Goal: Information Seeking & Learning: Understand process/instructions

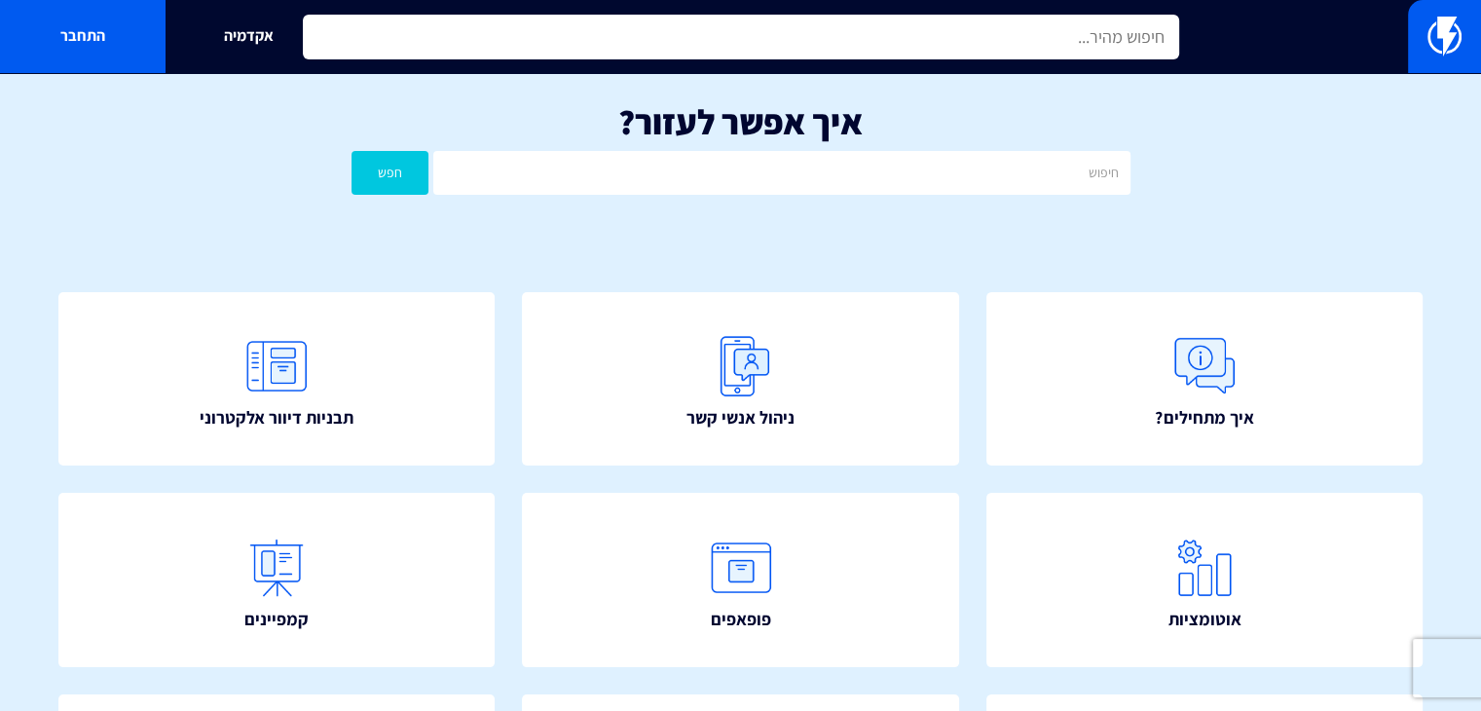
click at [768, 37] on input "text" at bounding box center [741, 37] width 876 height 45
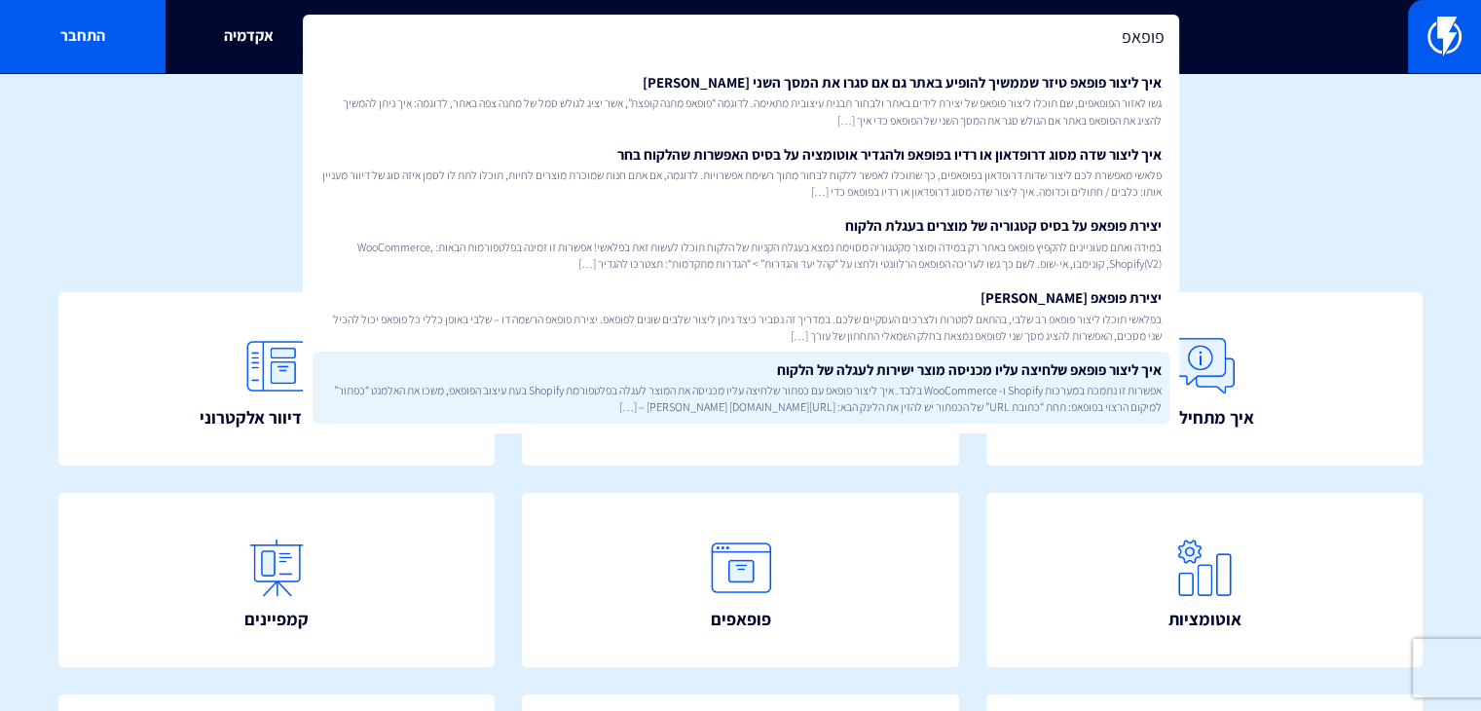
type input "פופאפ"
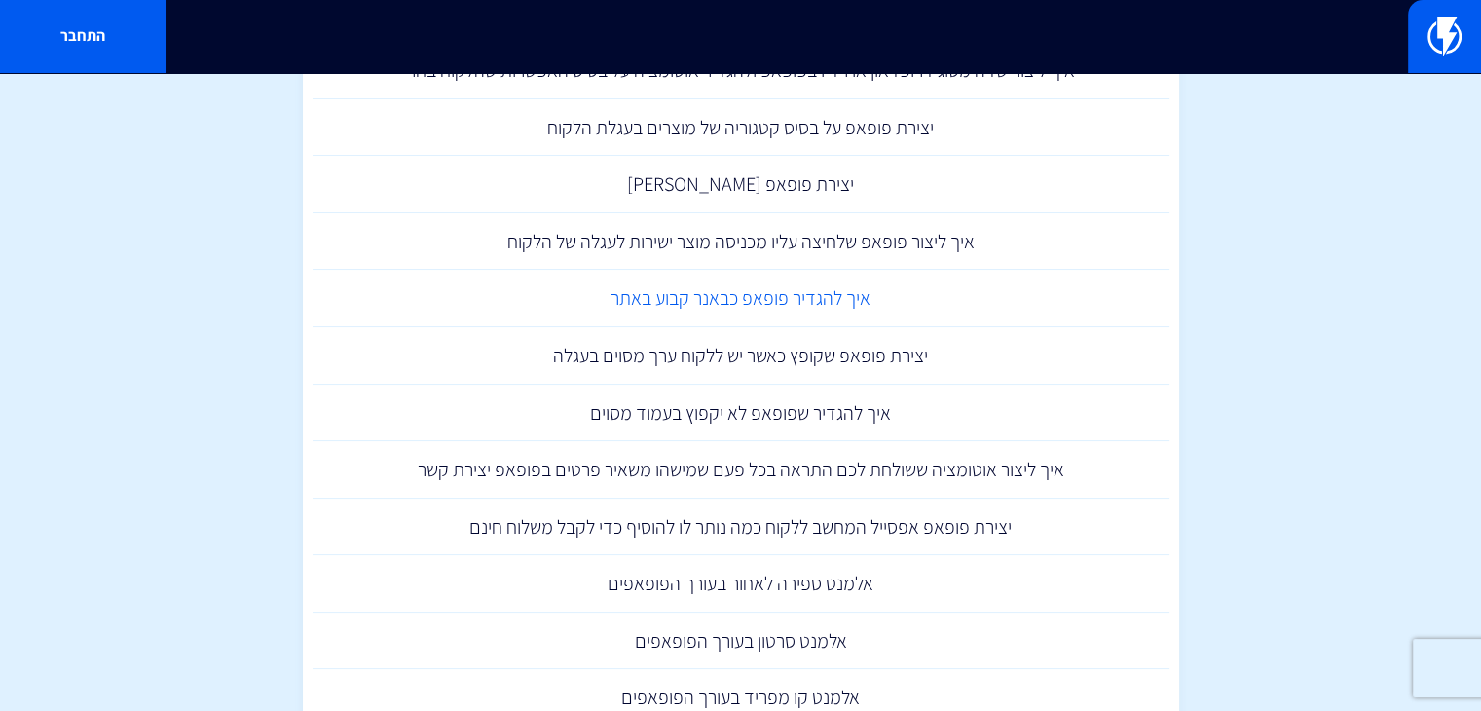
scroll to position [292, 0]
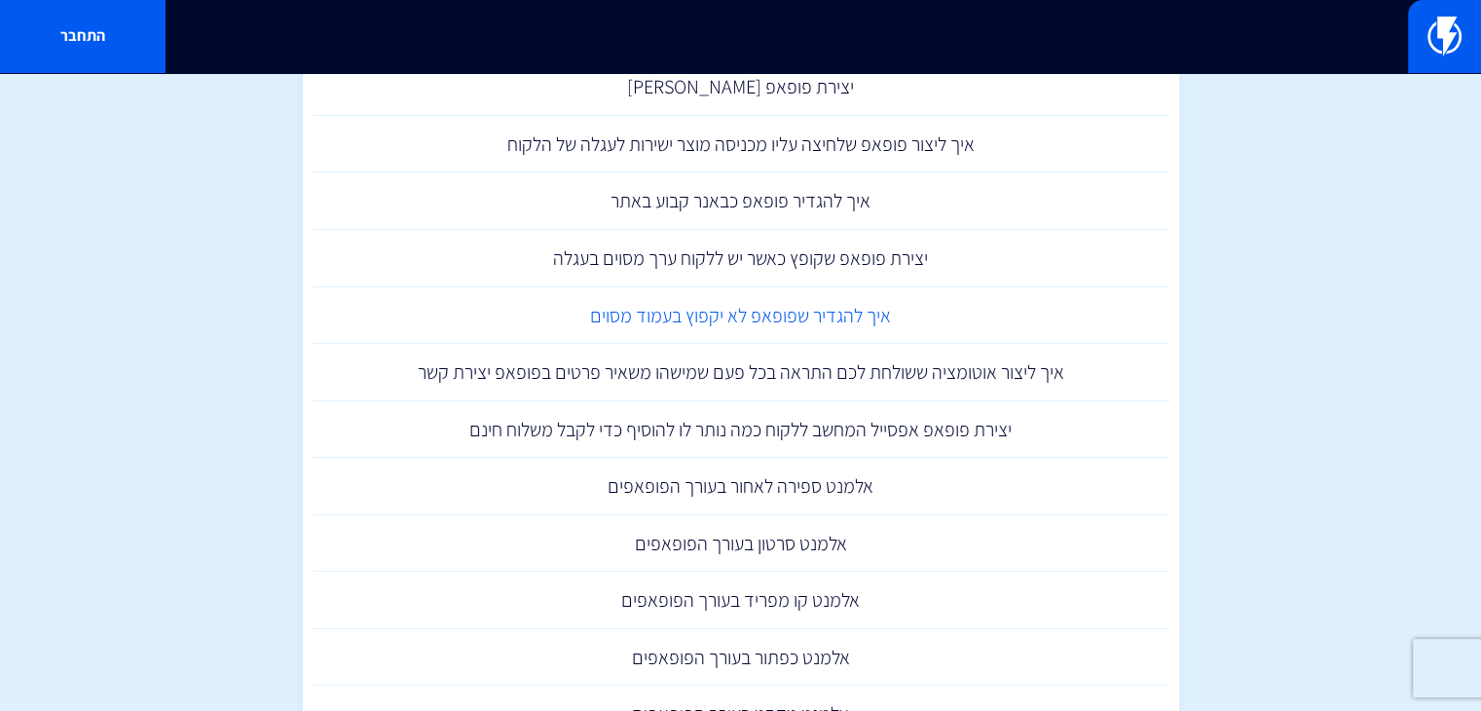
click at [969, 306] on link "איך להגדיר שפופאפ לא יקפוץ בעמוד מסוים" at bounding box center [741, 315] width 857 height 57
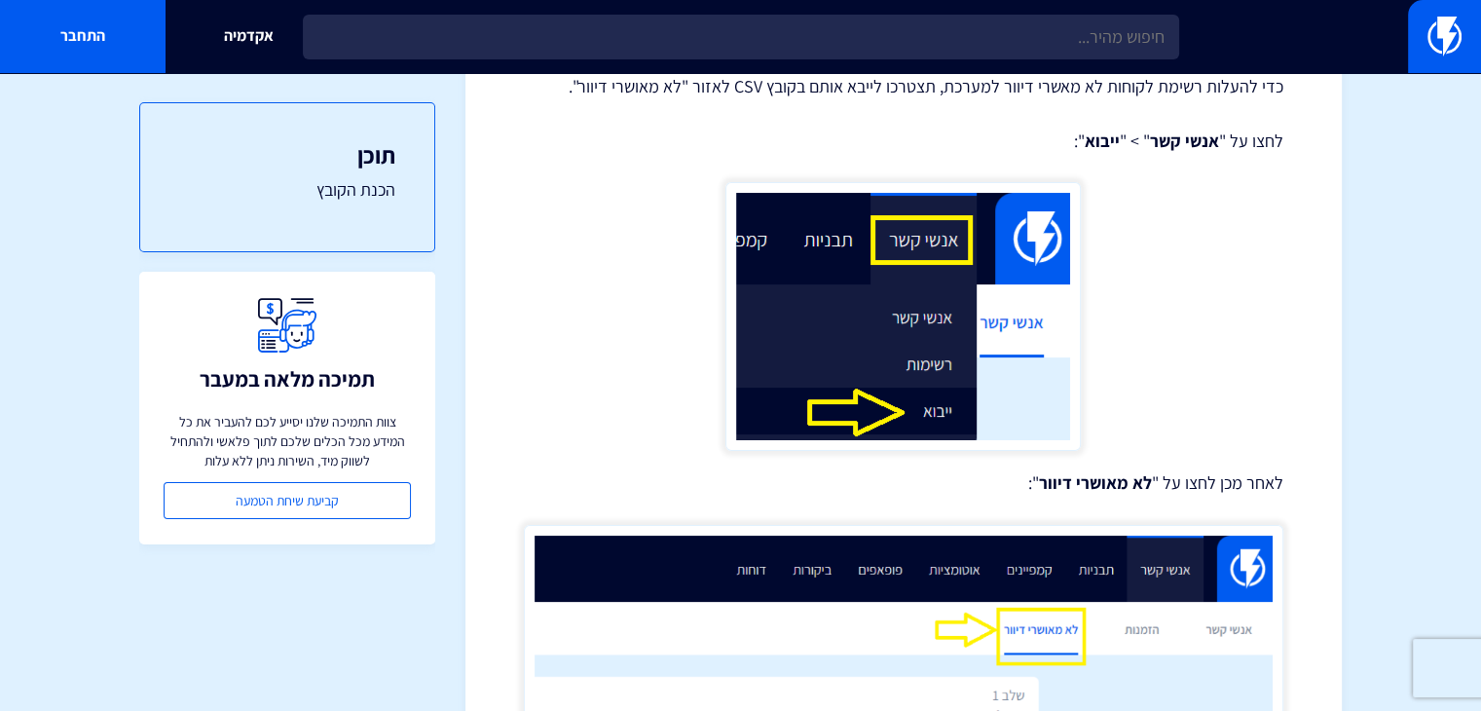
scroll to position [195, 0]
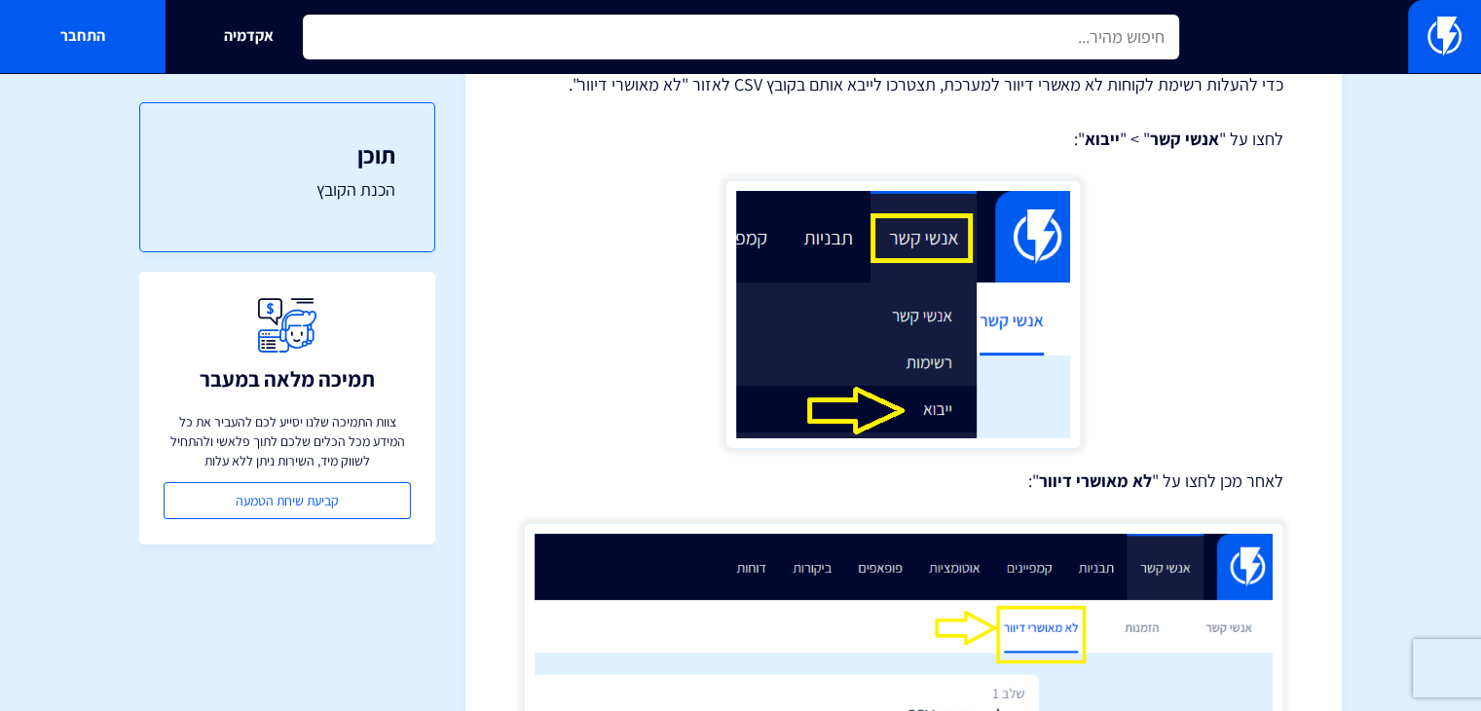
click at [936, 58] on div "אקדמיה התחבר" at bounding box center [740, 36] width 1481 height 73
click at [942, 55] on input "text" at bounding box center [741, 37] width 876 height 45
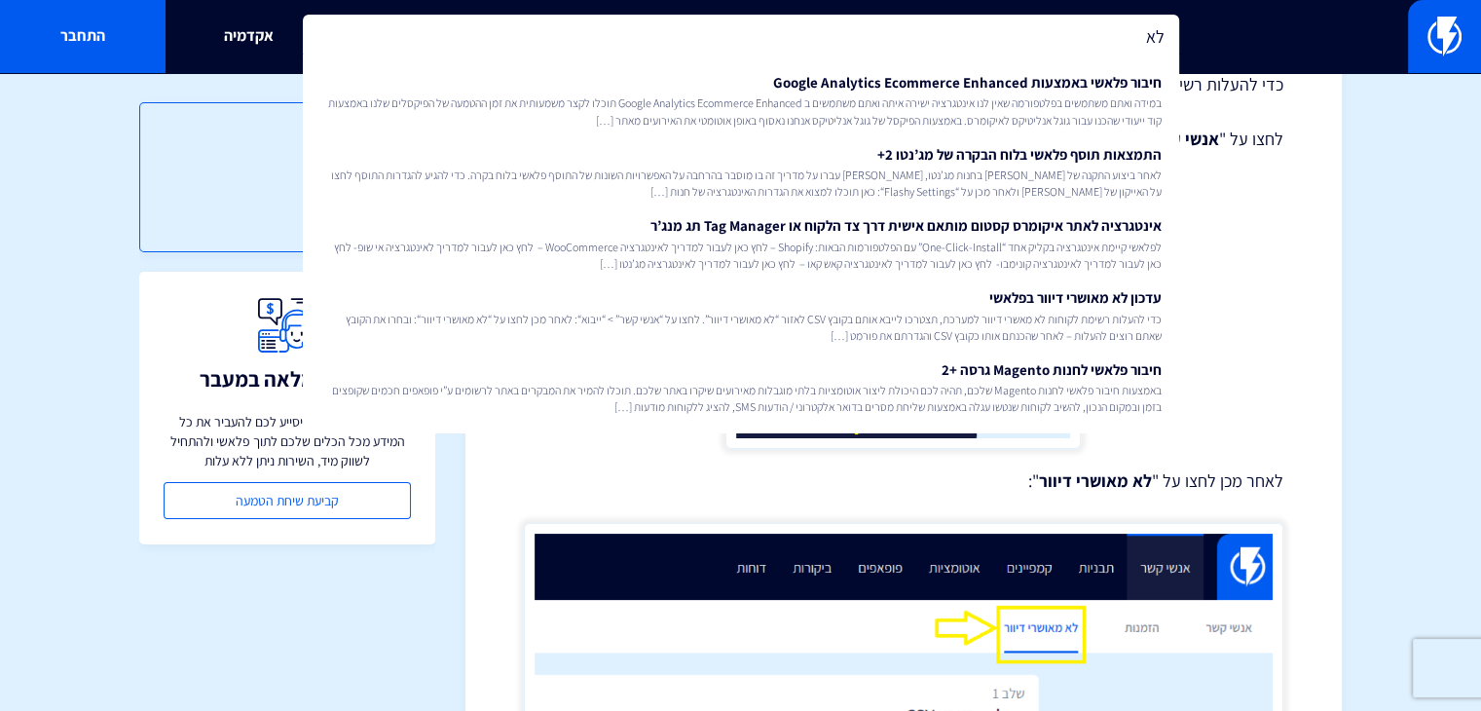
type input "ל"
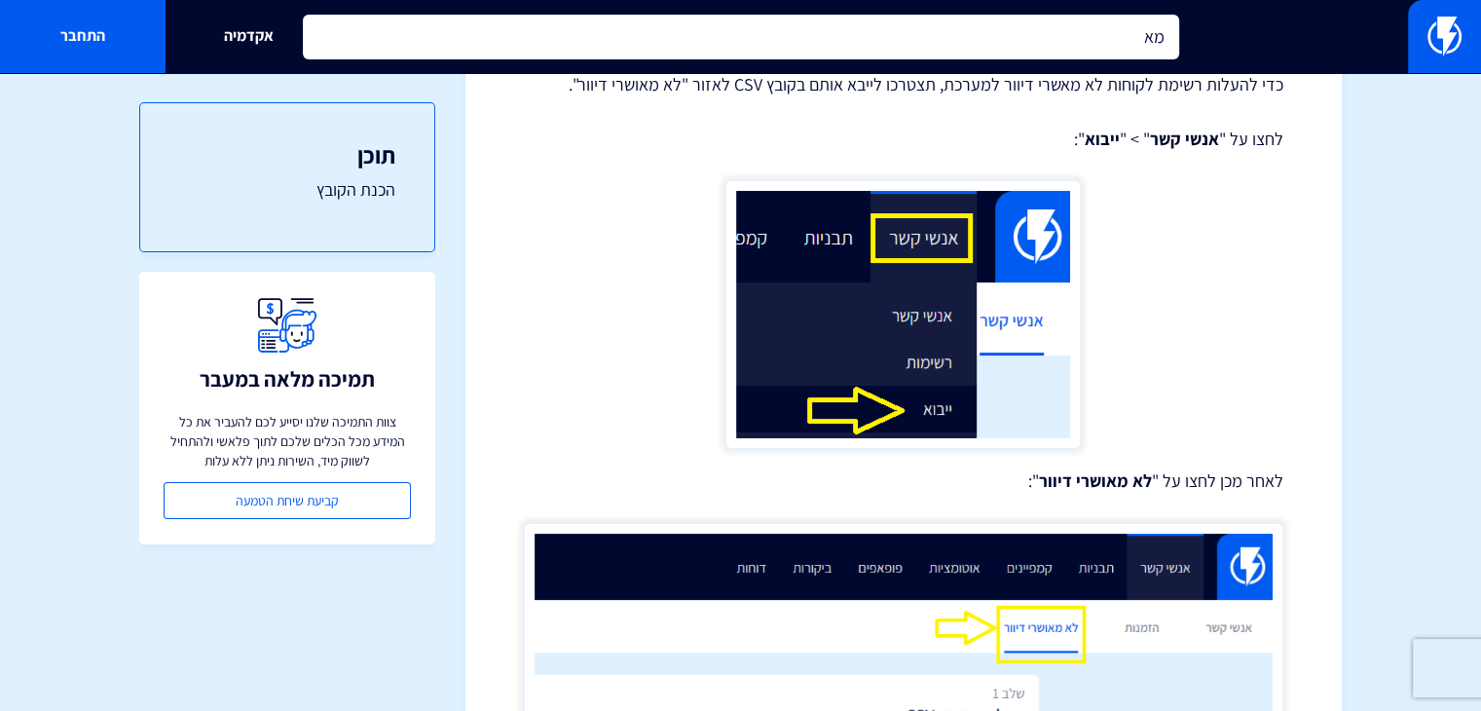
type input "מ"
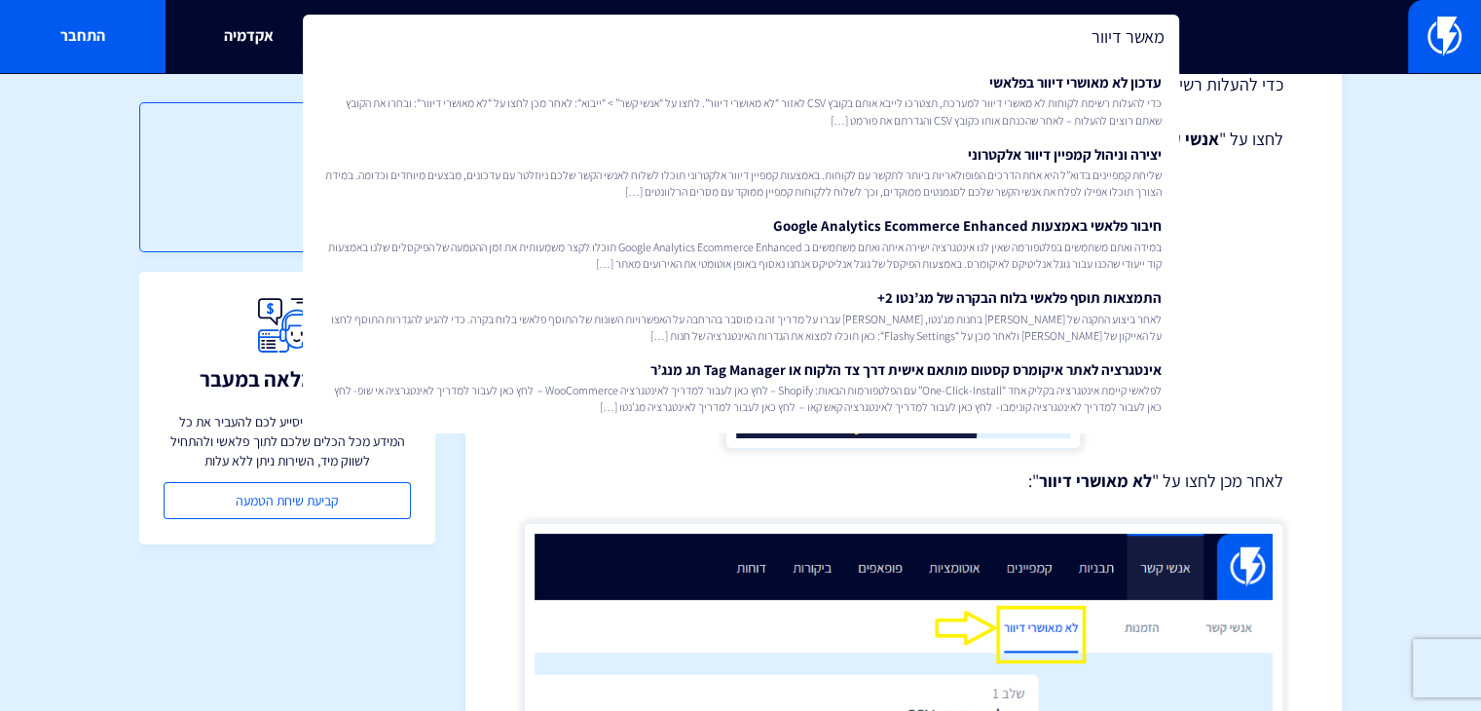
click at [1274, 204] on figure at bounding box center [903, 314] width 759 height 269
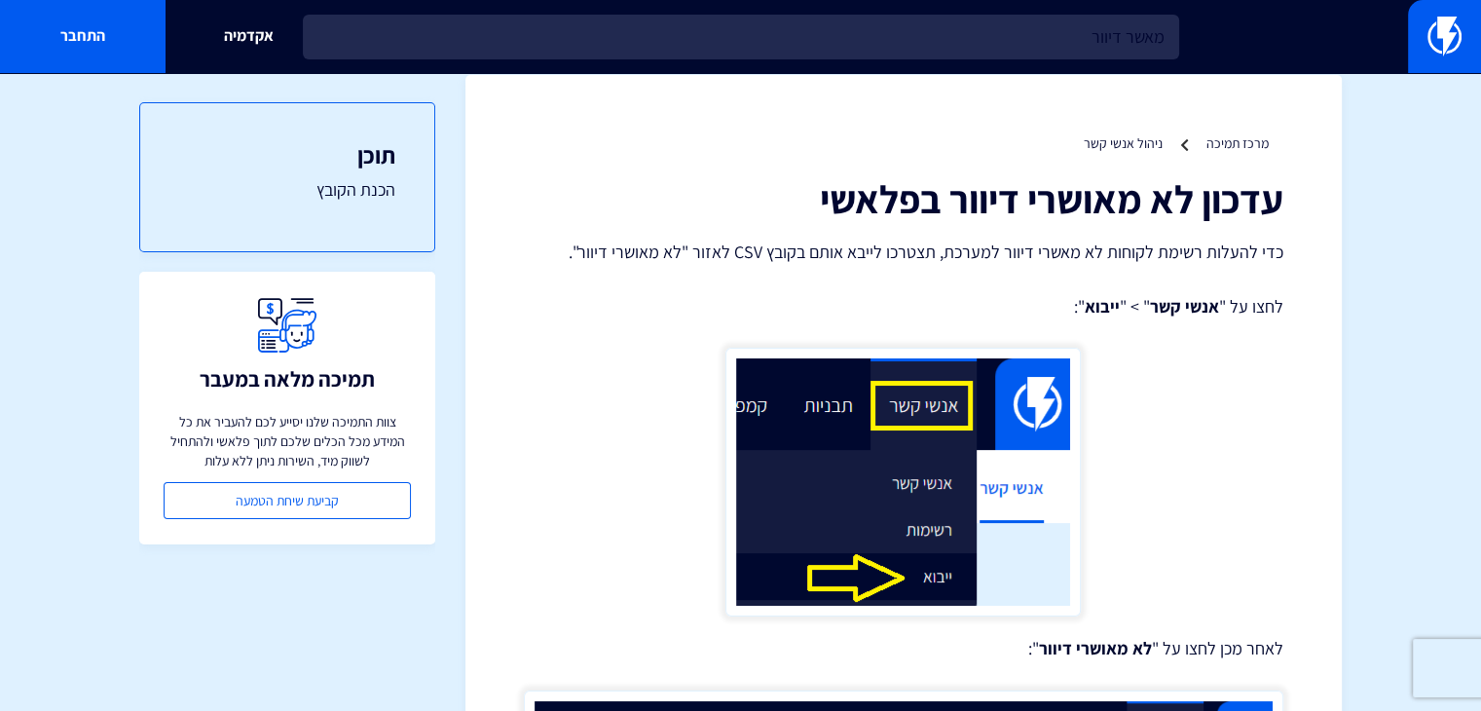
scroll to position [0, 0]
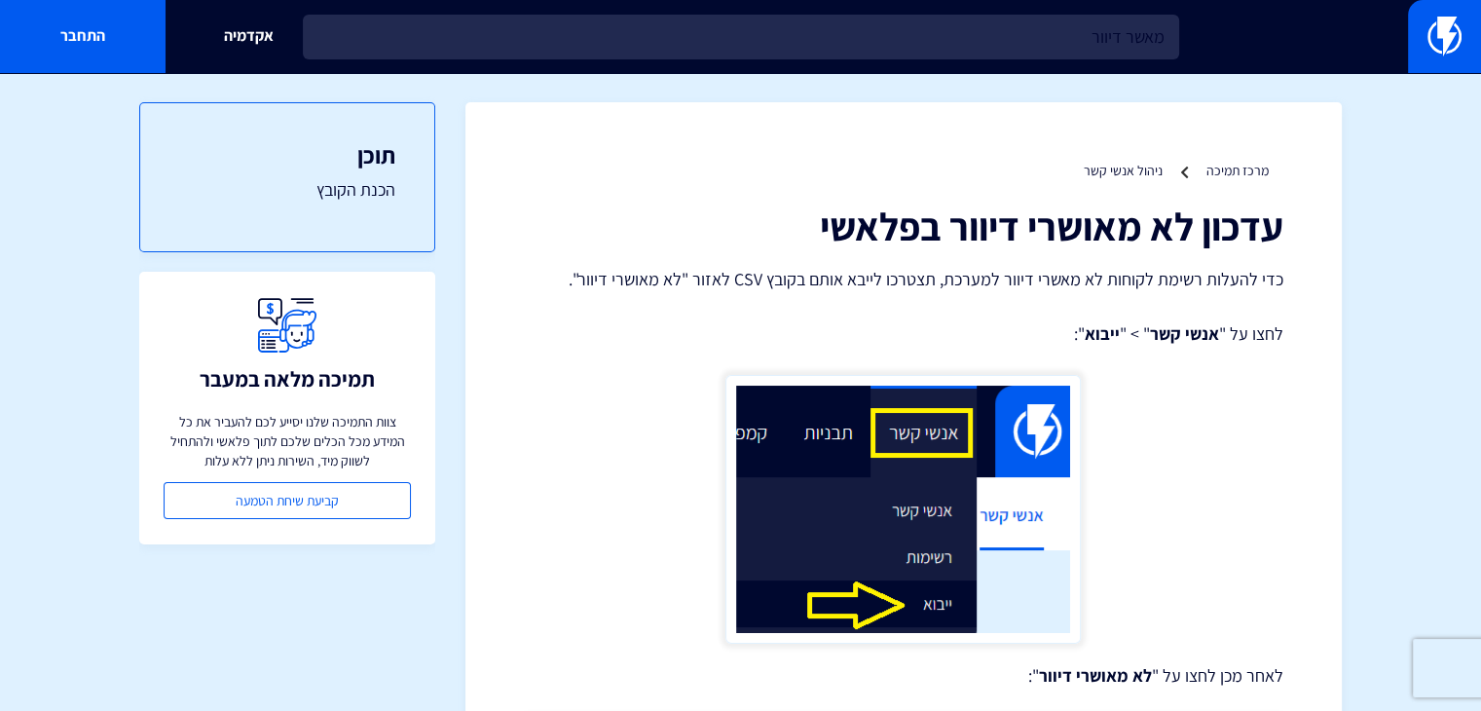
click at [1167, 246] on h1 "עדכון לא מאושרי דיוור בפלאשי" at bounding box center [903, 225] width 759 height 43
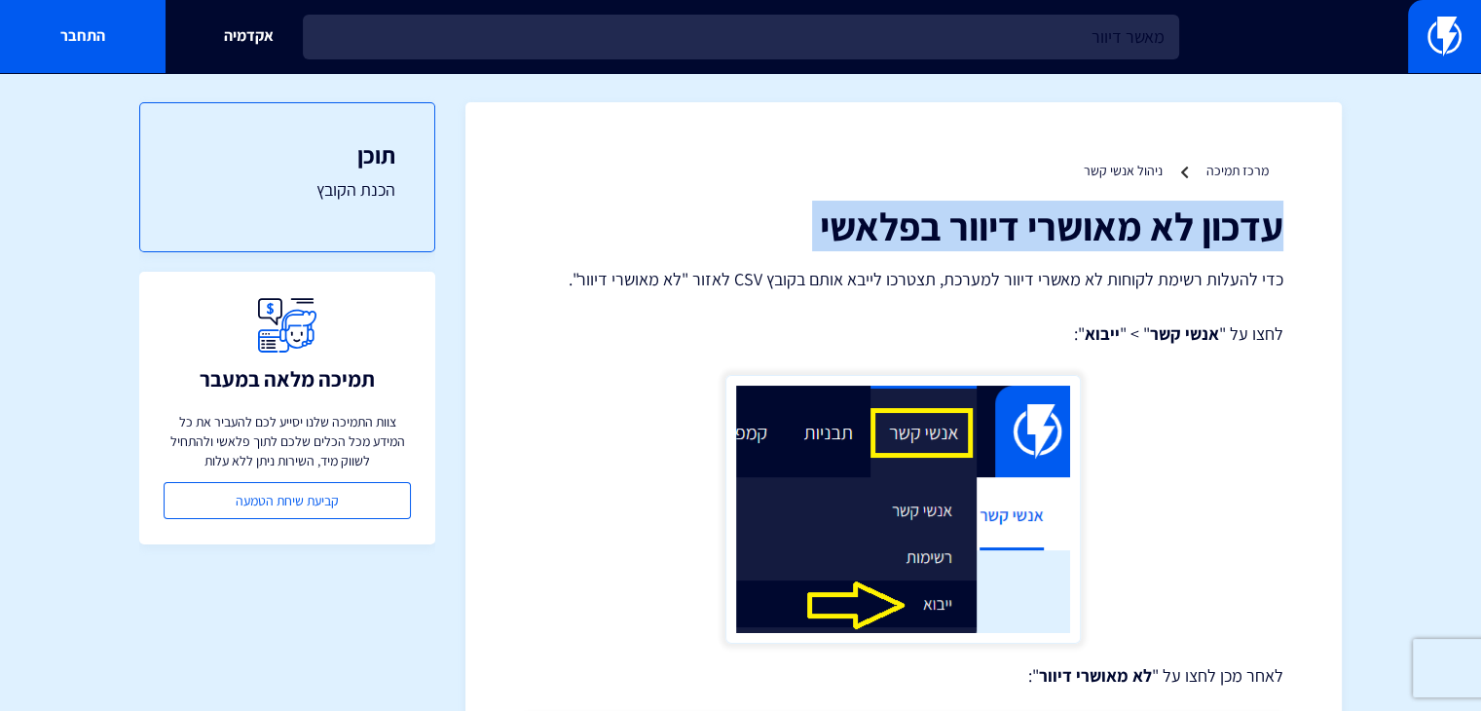
click at [1167, 246] on h1 "עדכון לא מאושרי דיוור בפלאשי" at bounding box center [903, 225] width 759 height 43
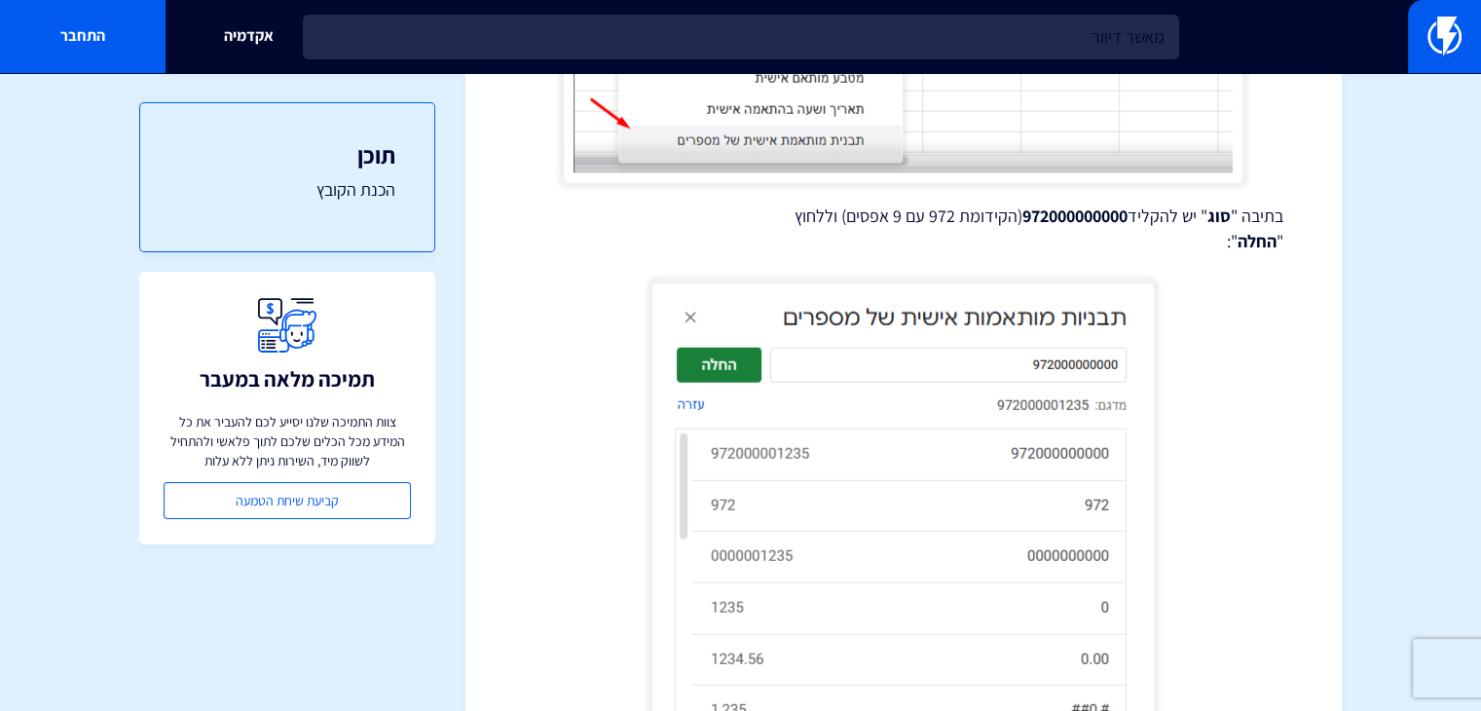
scroll to position [4896, 0]
click at [351, 191] on link "הכנת הקובץ" at bounding box center [287, 189] width 216 height 25
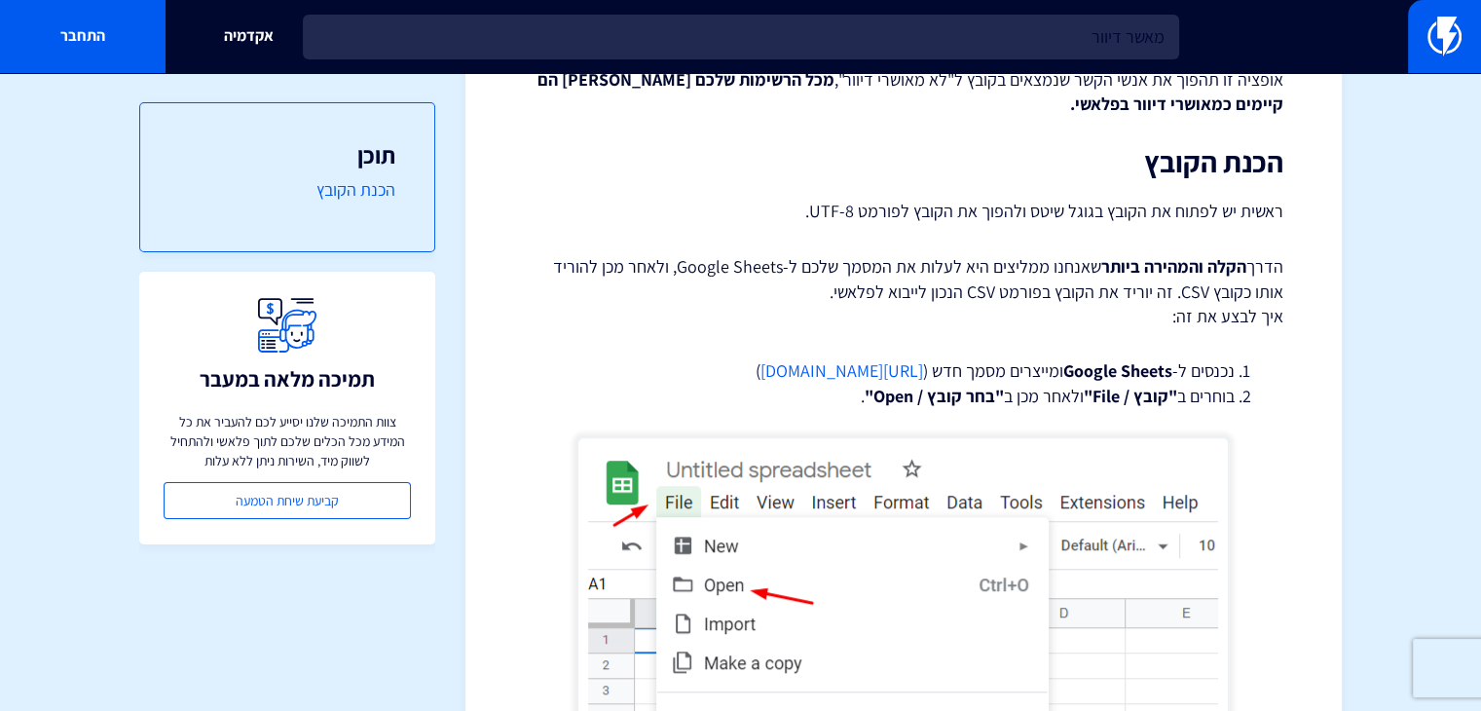
scroll to position [1195, 0]
click at [848, 371] on link "https://sheets.new" at bounding box center [841, 371] width 163 height 22
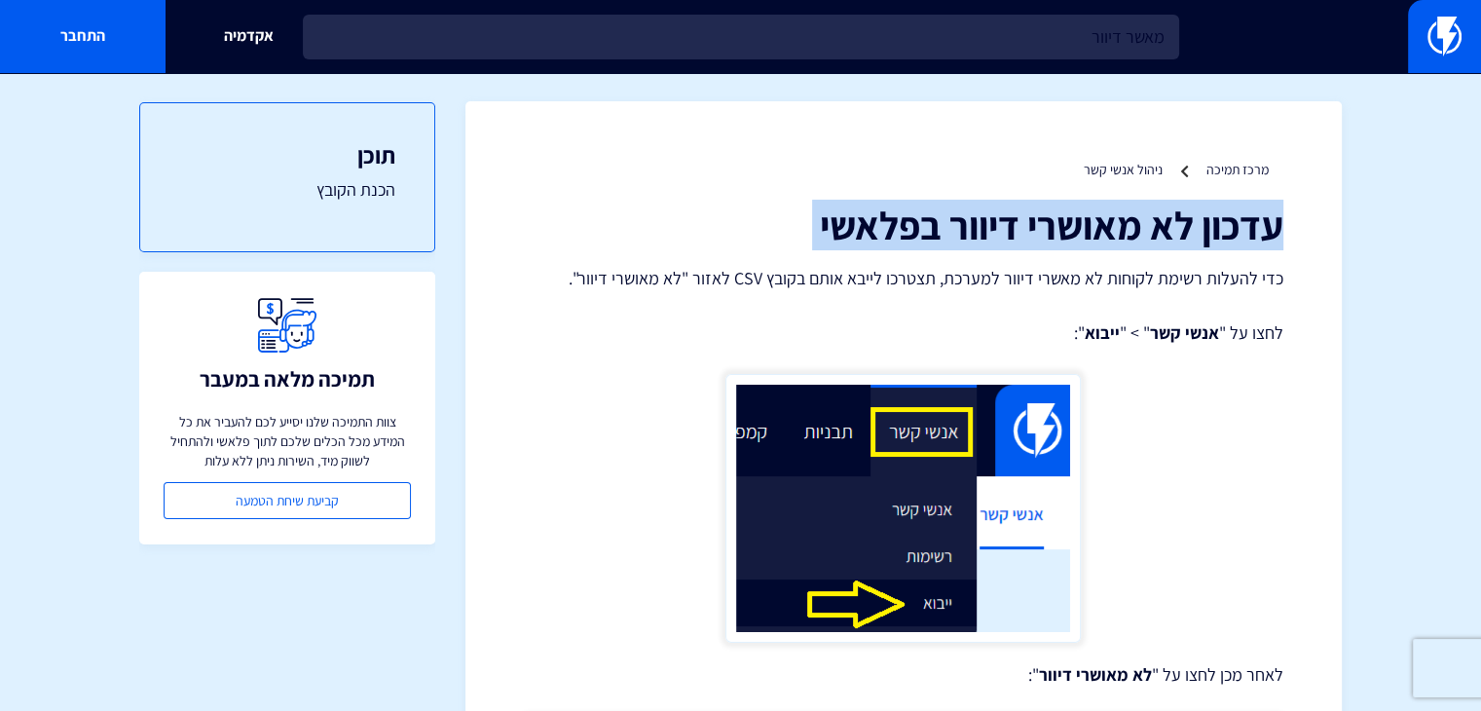
scroll to position [0, 0]
click at [751, 232] on h1 "עדכון לא מאושרי דיוור בפלאשי" at bounding box center [903, 225] width 759 height 43
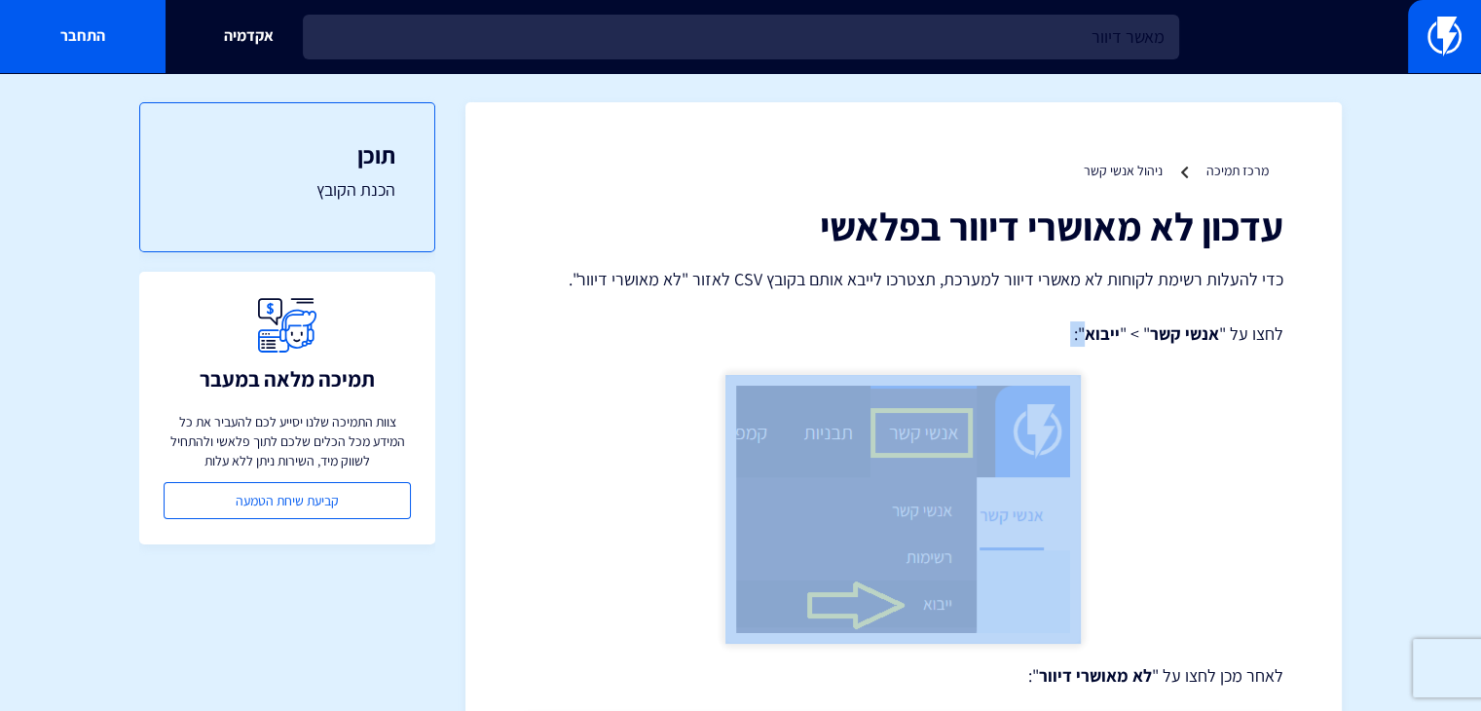
drag, startPoint x: 1254, startPoint y: 347, endPoint x: 1304, endPoint y: 348, distance: 49.7
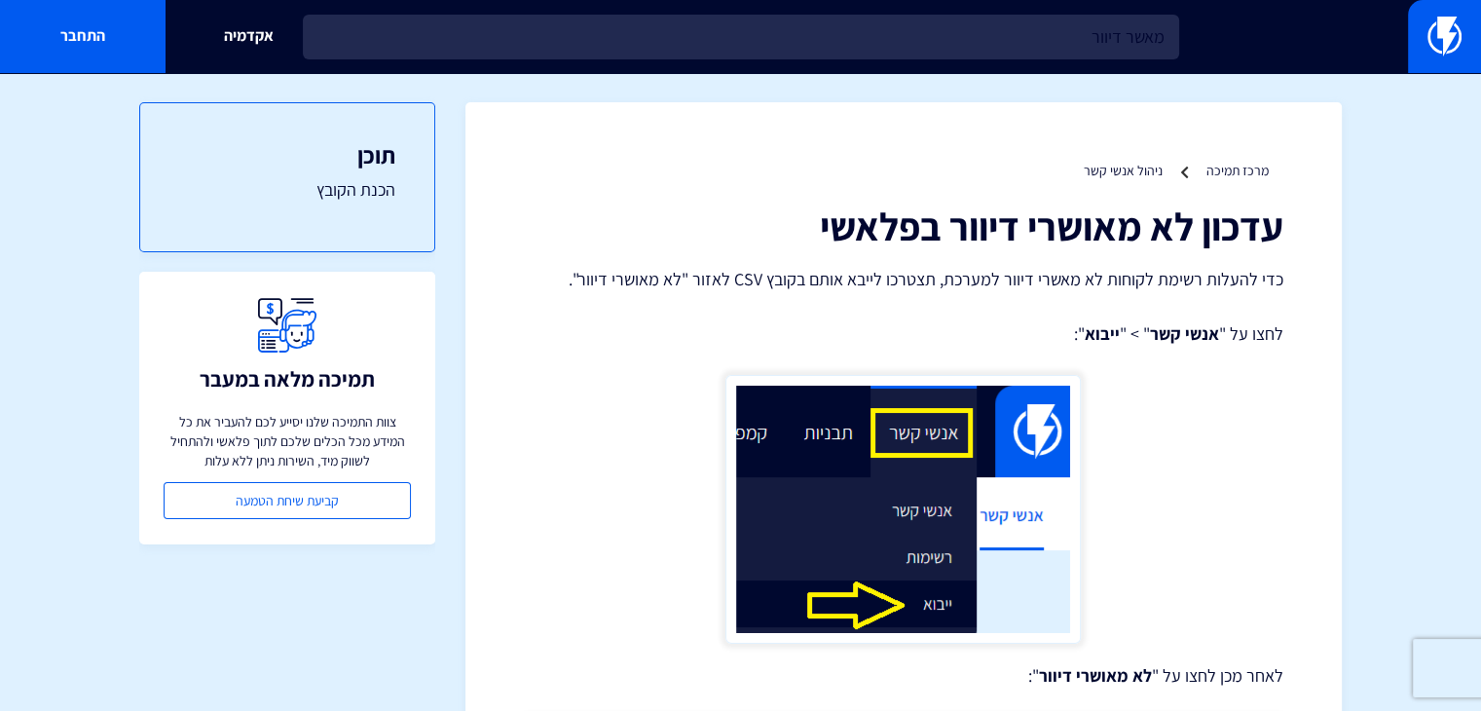
click at [1212, 232] on h1 "עדכון לא מאושרי דיוור בפלאשי" at bounding box center [903, 225] width 759 height 43
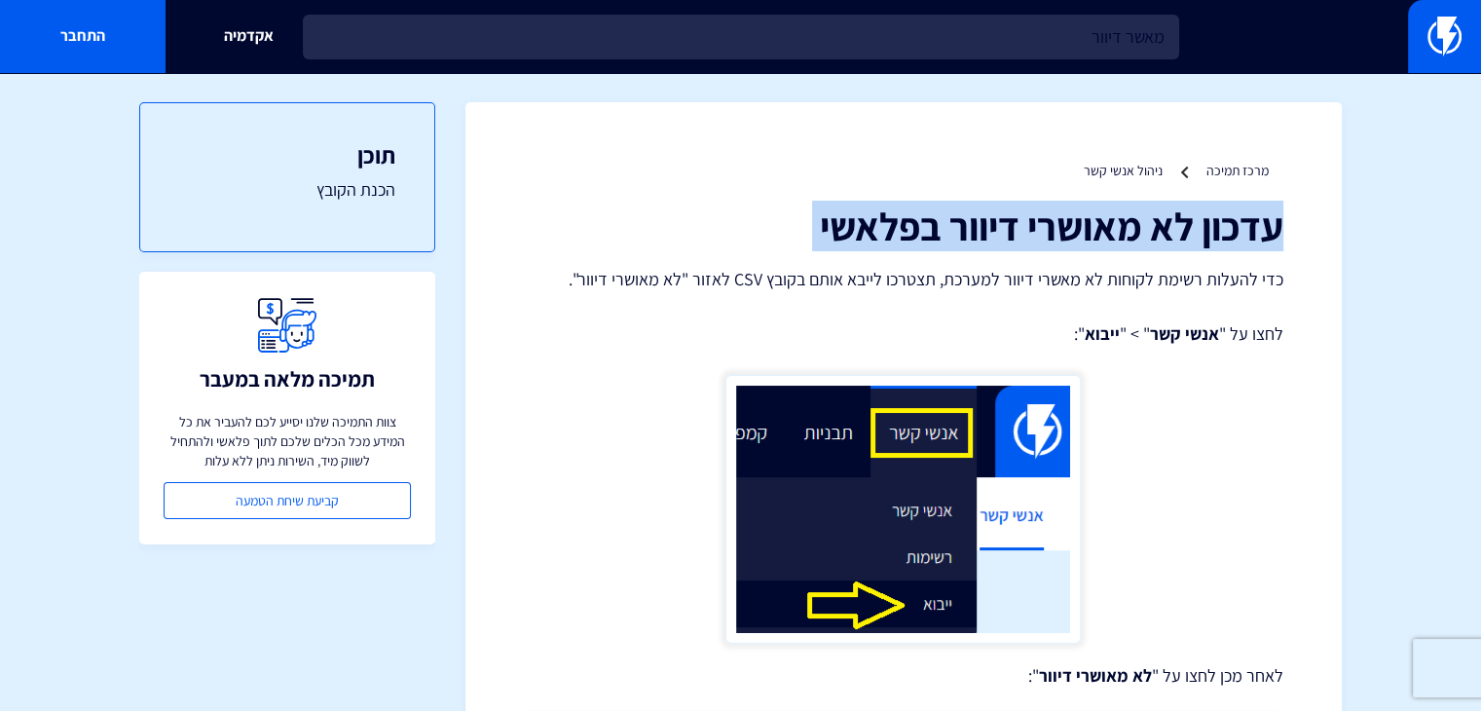
click at [1212, 232] on h1 "עדכון לא מאושרי דיוור בפלאשי" at bounding box center [903, 225] width 759 height 43
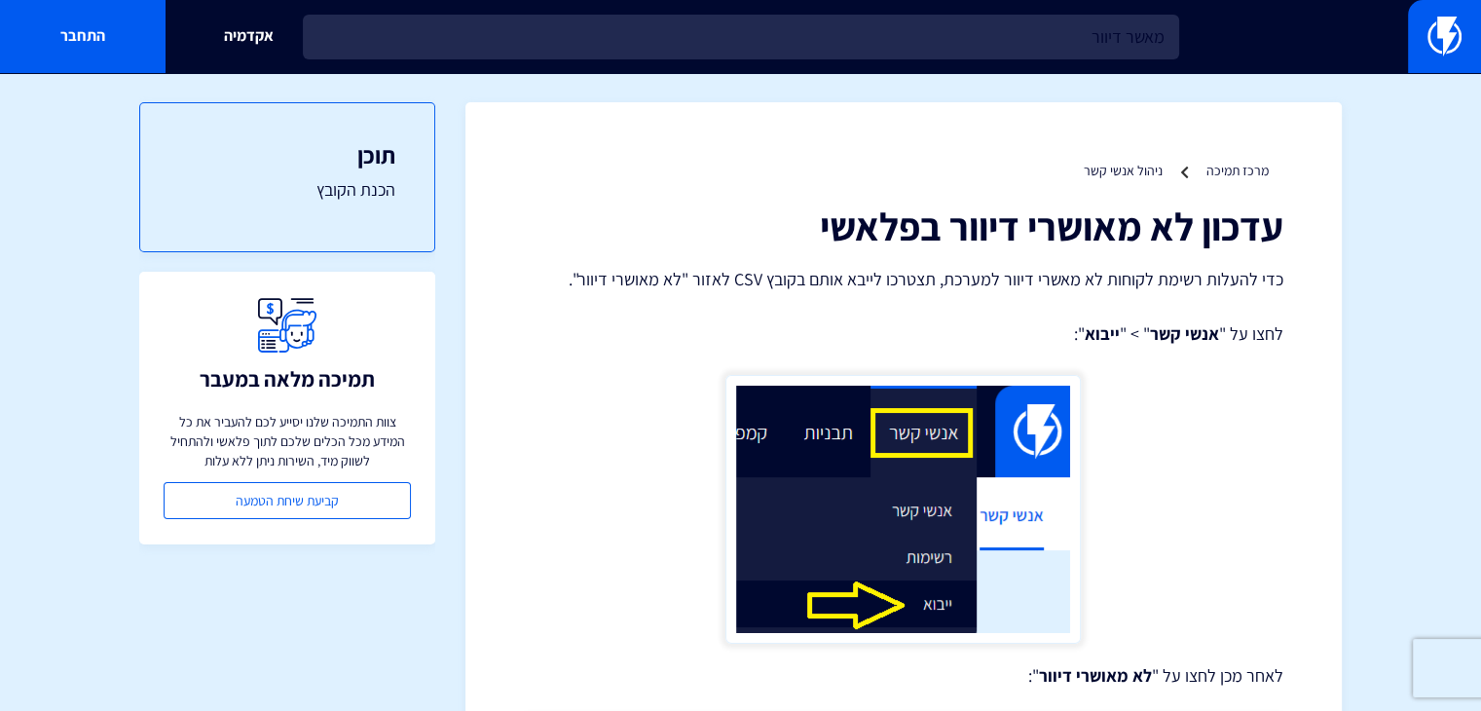
click at [1210, 332] on strong "אנשי קשר" at bounding box center [1184, 333] width 69 height 22
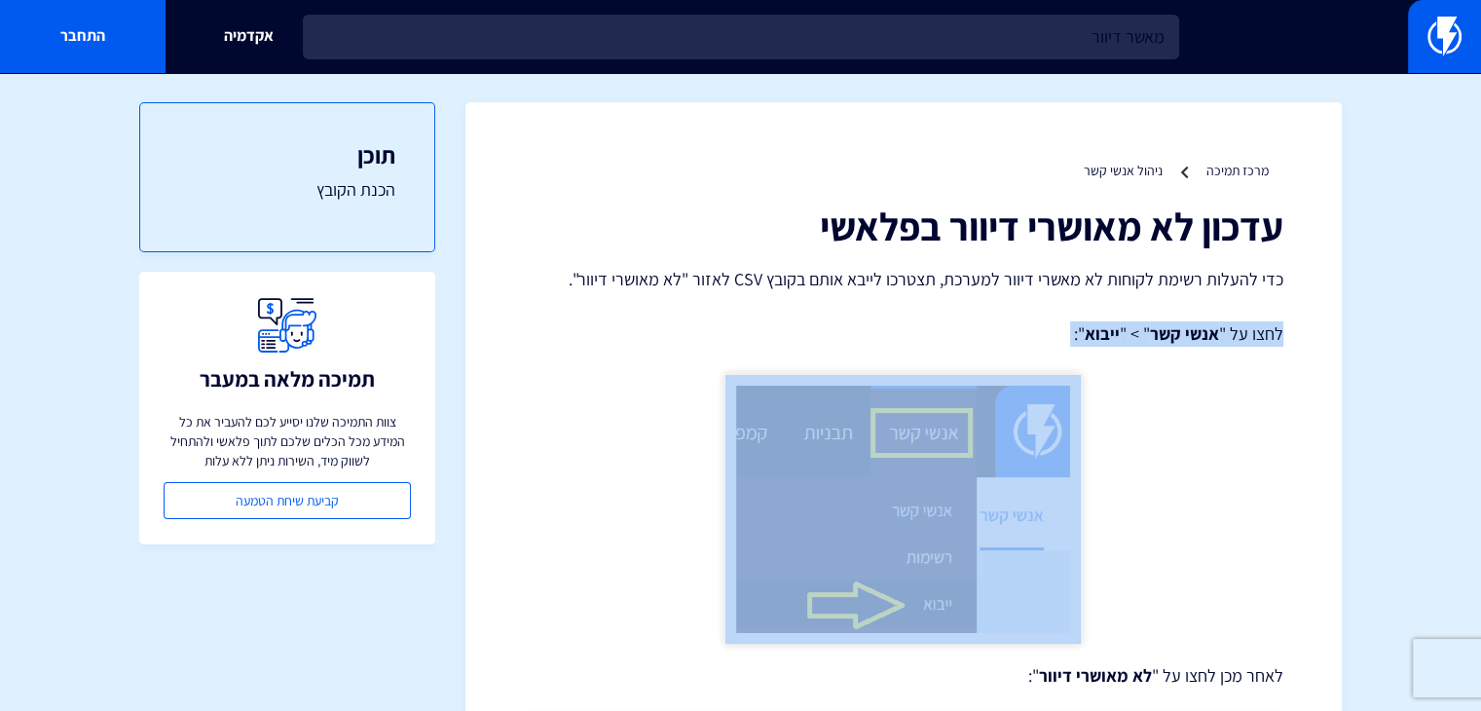
click at [1210, 332] on strong "אנשי קשר" at bounding box center [1184, 333] width 69 height 22
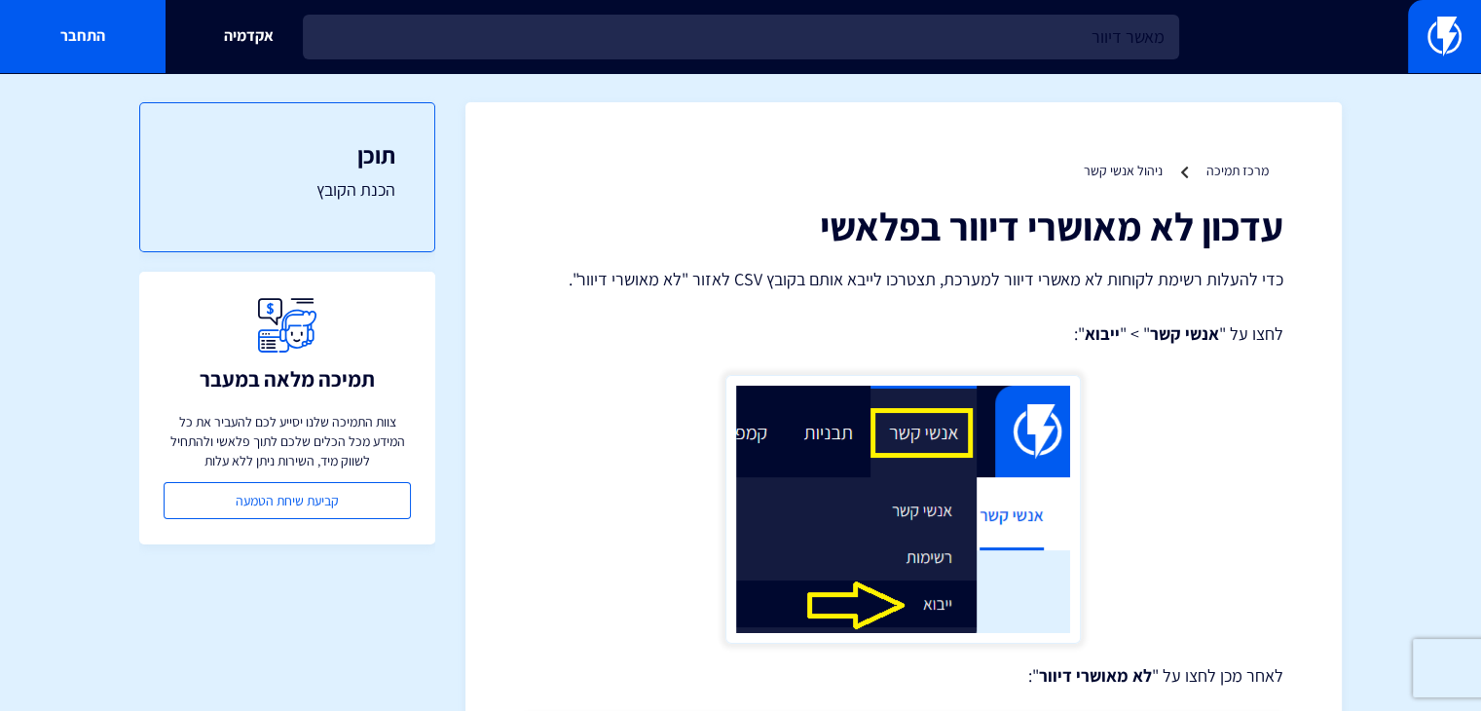
click at [1208, 290] on p "כדי להעלות רשימת לקוחות לא מאשרי דיוור למערכת, תצטרכו לייבא אותם בקובץ CSV לאזו…" at bounding box center [903, 279] width 759 height 25
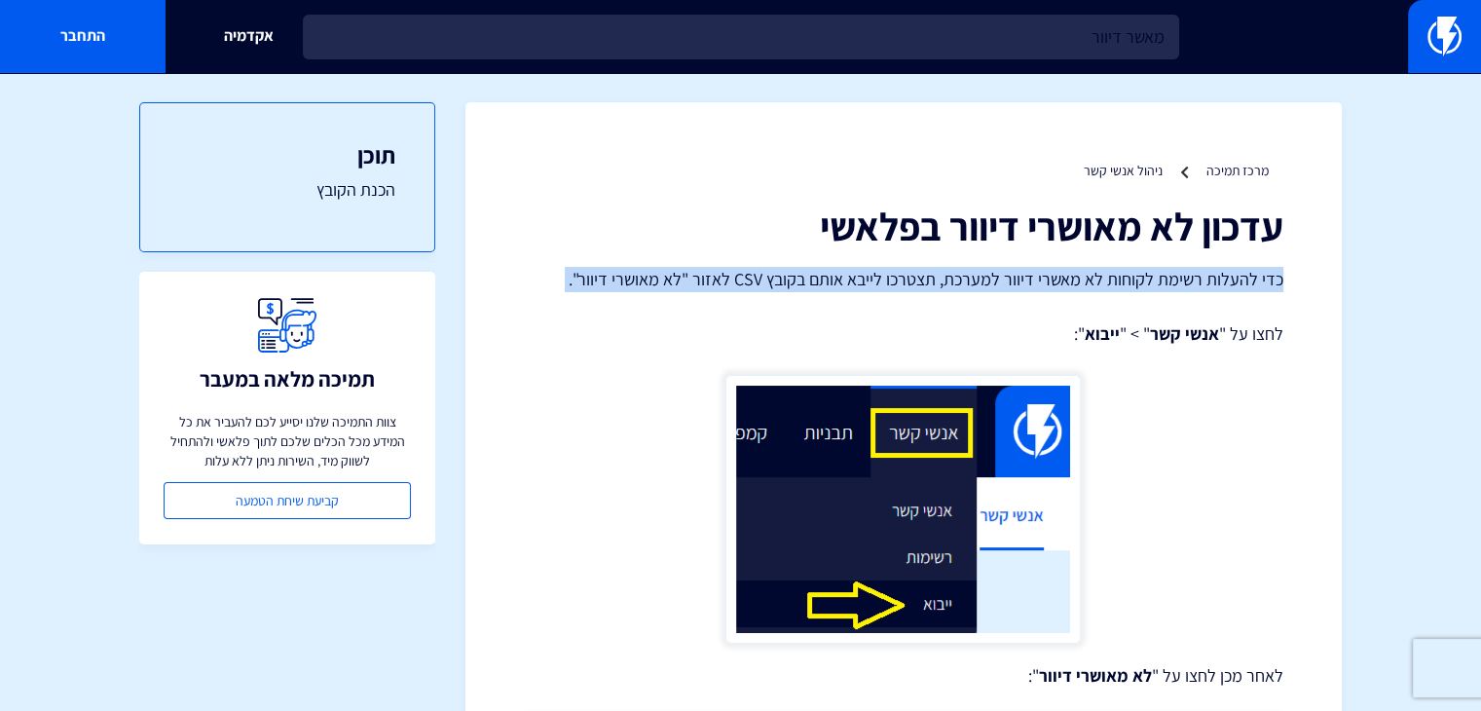
click at [1208, 290] on p "כדי להעלות רשימת לקוחות לא מאשרי דיוור למערכת, תצטרכו לייבא אותם בקובץ CSV לאזו…" at bounding box center [903, 279] width 759 height 25
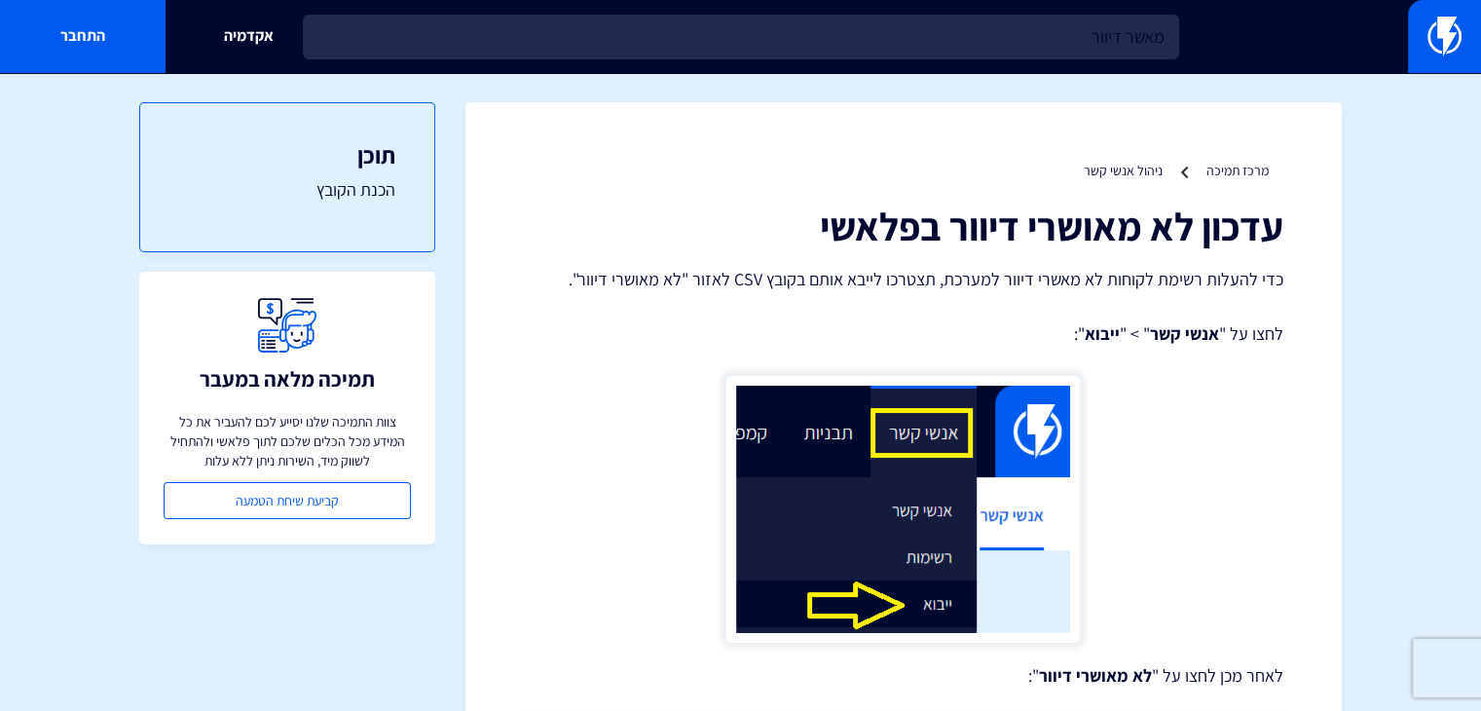
click at [1208, 326] on strong "אנשי קשר" at bounding box center [1184, 333] width 69 height 22
click at [1207, 326] on strong "אנשי קשר" at bounding box center [1184, 333] width 69 height 22
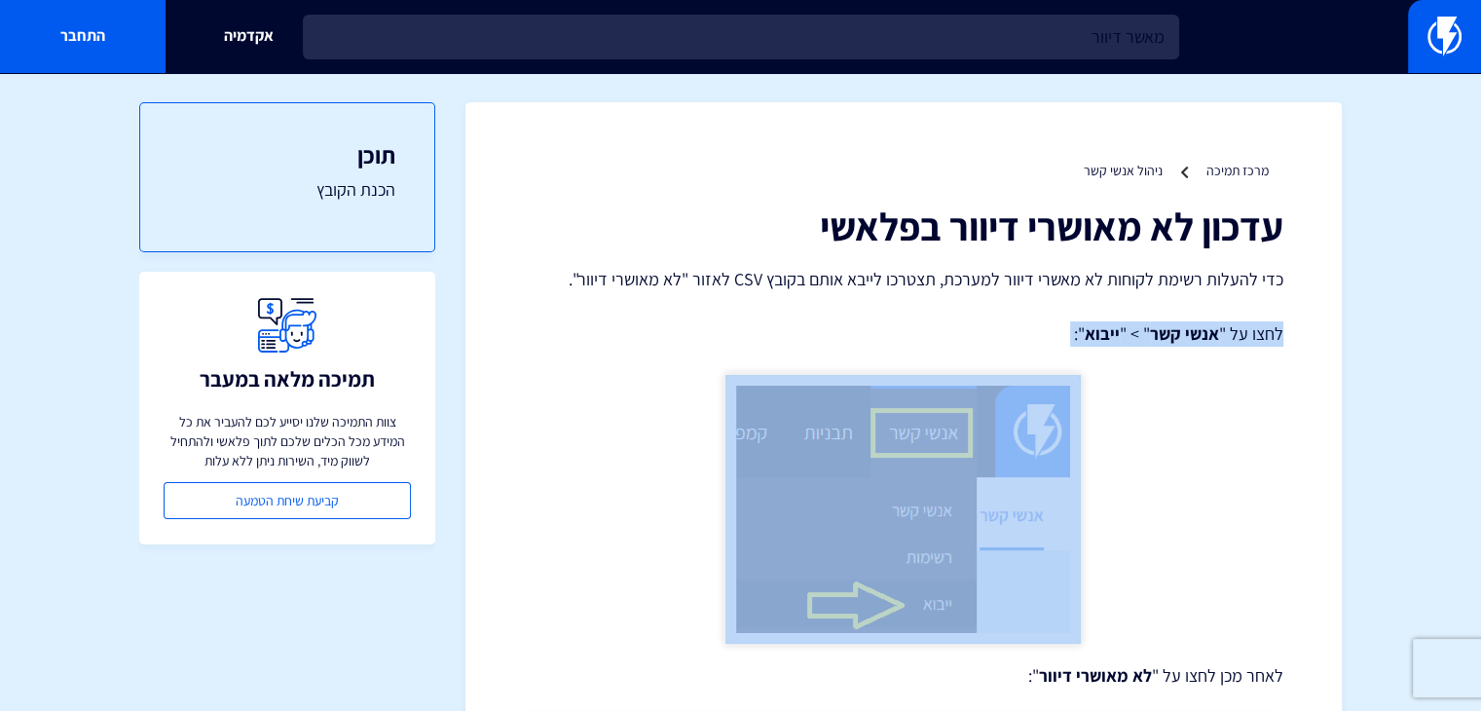
click at [1207, 326] on strong "אנשי קשר" at bounding box center [1184, 333] width 69 height 22
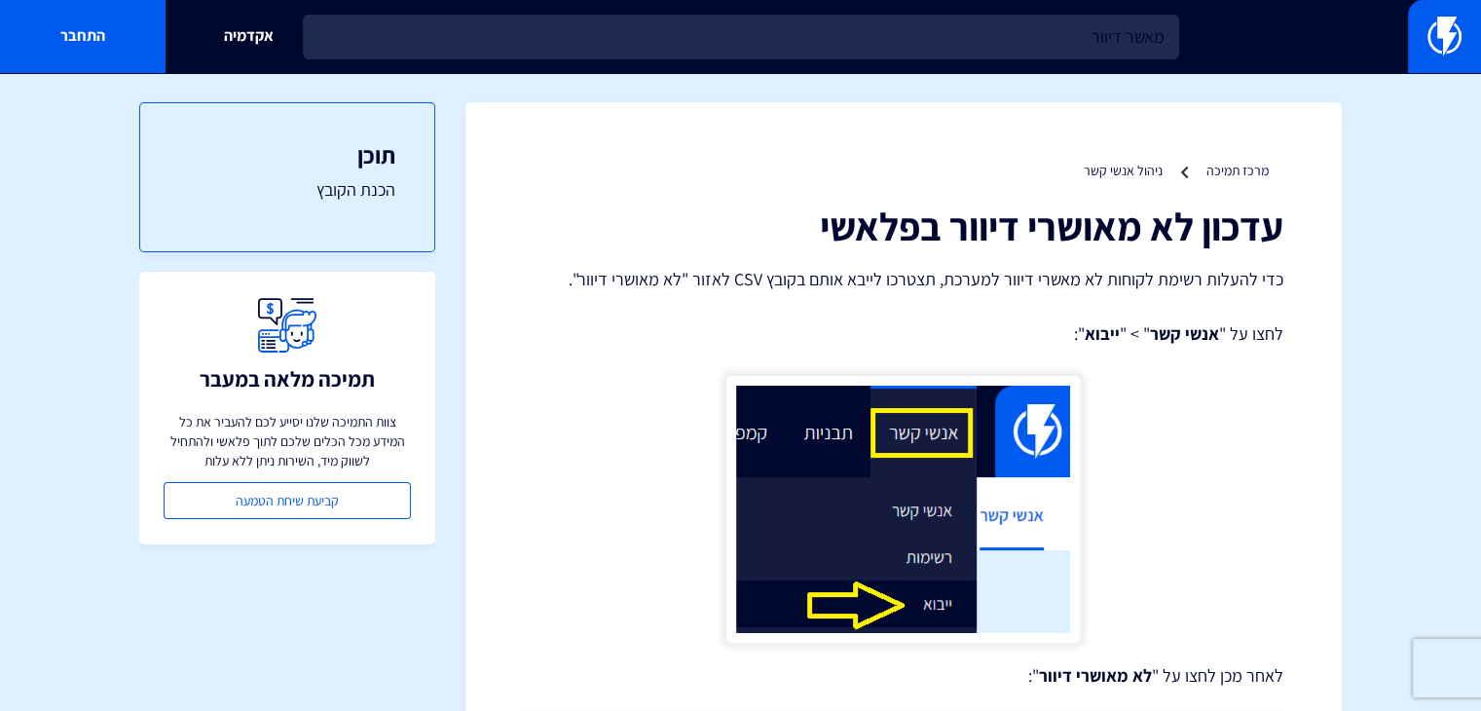
click at [1206, 281] on p "כדי להעלות רשימת לקוחות לא מאשרי דיוור למערכת, תצטרכו לייבא אותם בקובץ CSV לאזו…" at bounding box center [903, 279] width 759 height 25
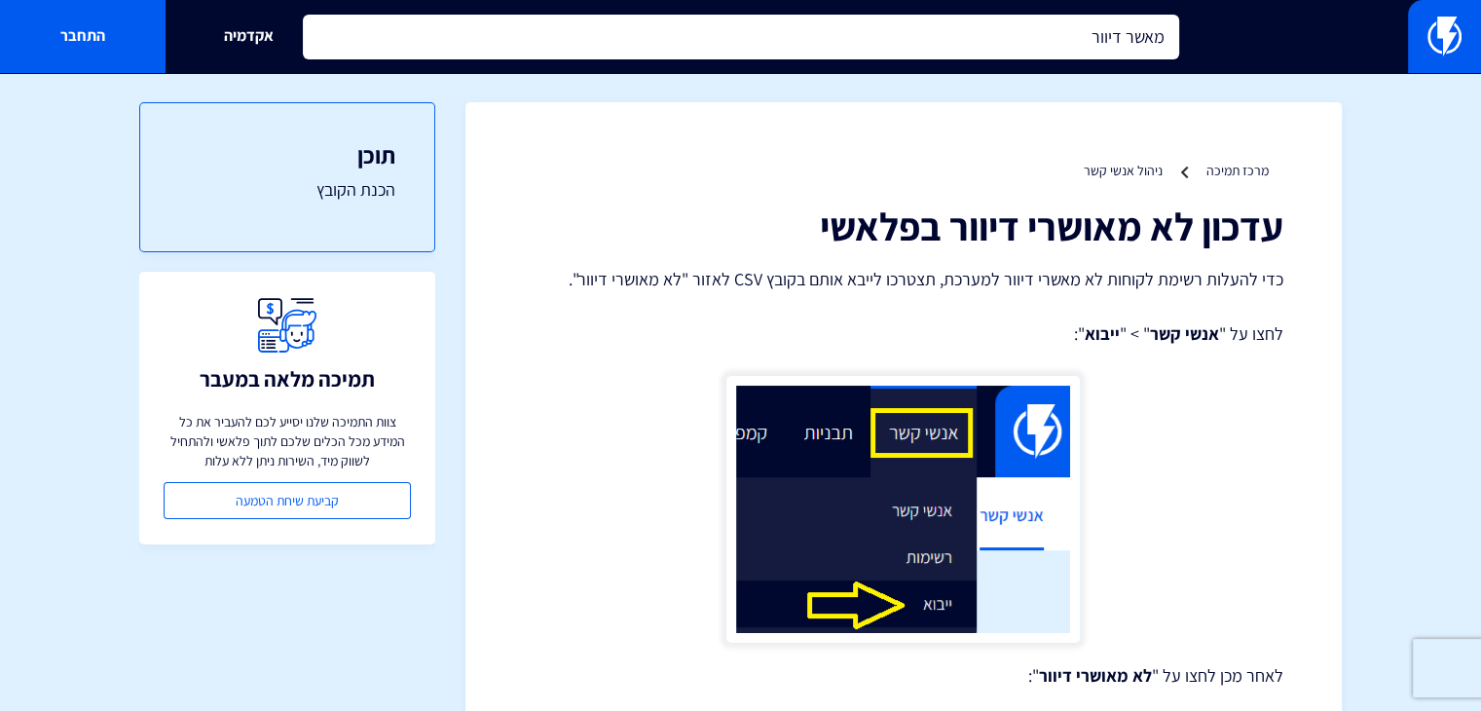
click at [824, 22] on input "מאשר דיוור" at bounding box center [741, 37] width 876 height 45
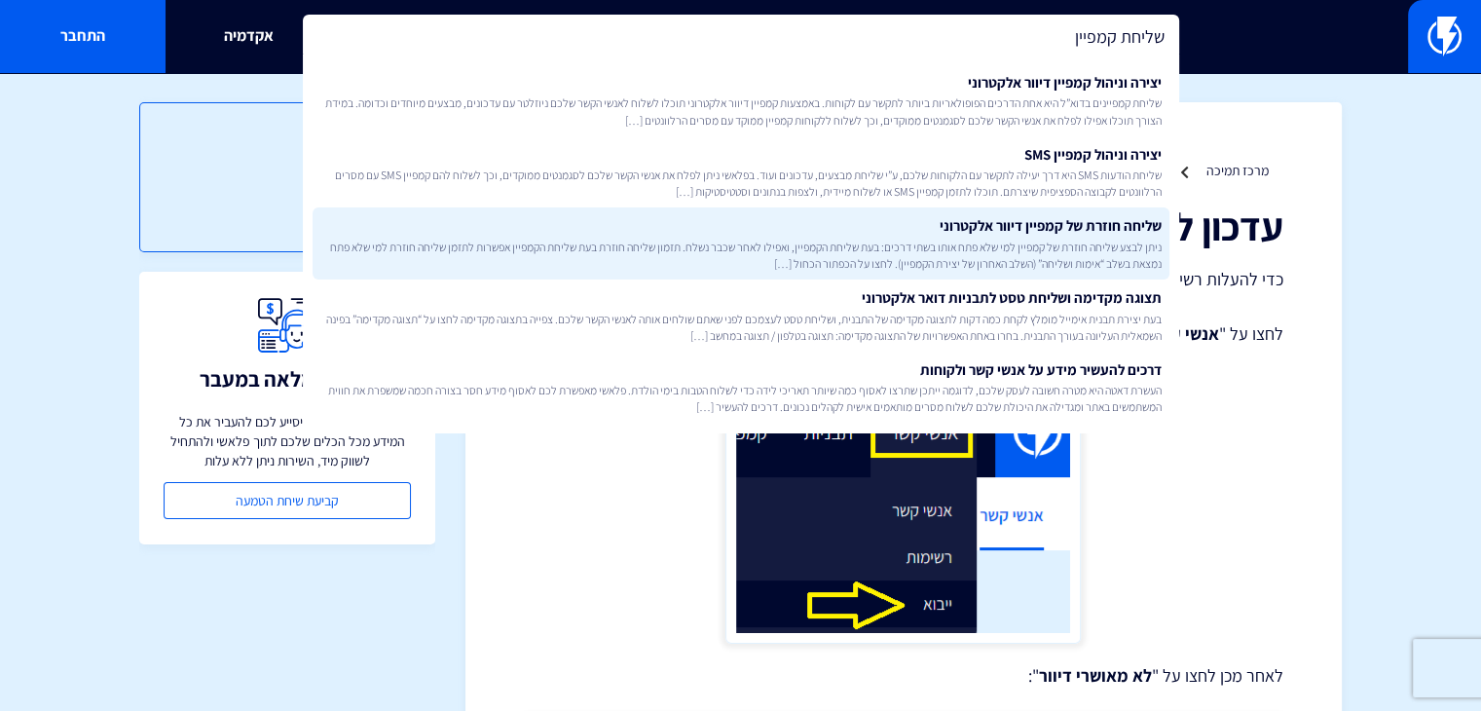
type input "שליחת קמפיין"
click at [1019, 235] on link "שליחה חוזרת של קמפיין דיוור אלקטרוני ניתן לבצע שליחה חוזרת של קמפיין למי שלא פת…" at bounding box center [741, 243] width 857 height 72
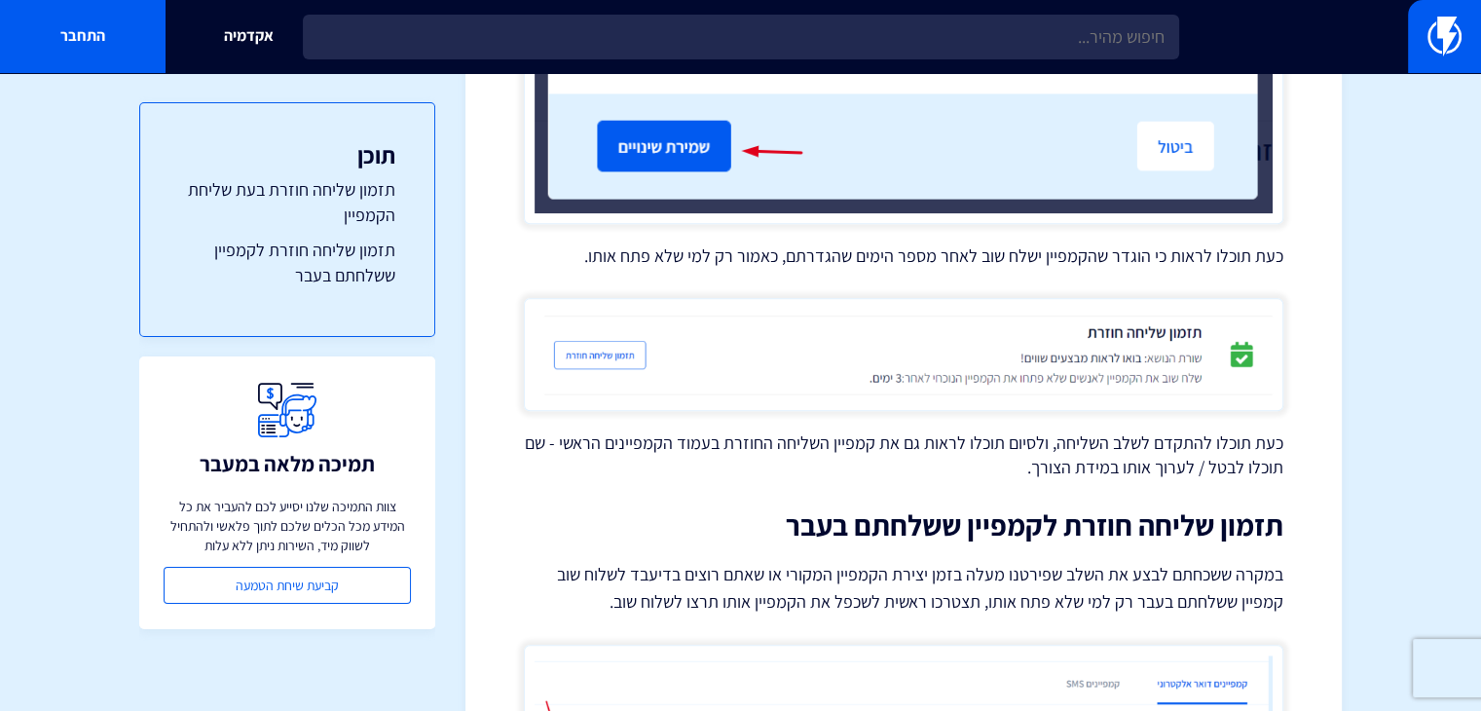
scroll to position [1581, 0]
